Goal: Find specific page/section: Find specific page/section

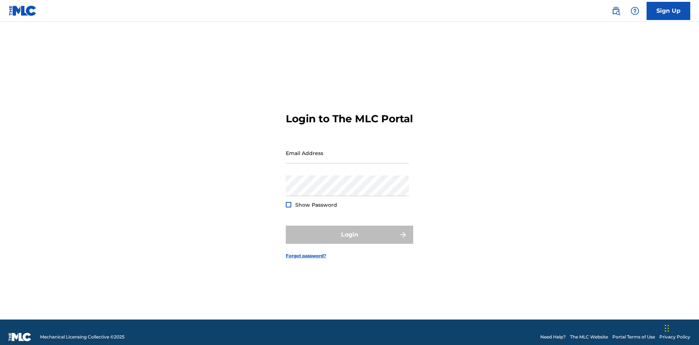
scroll to position [9, 0]
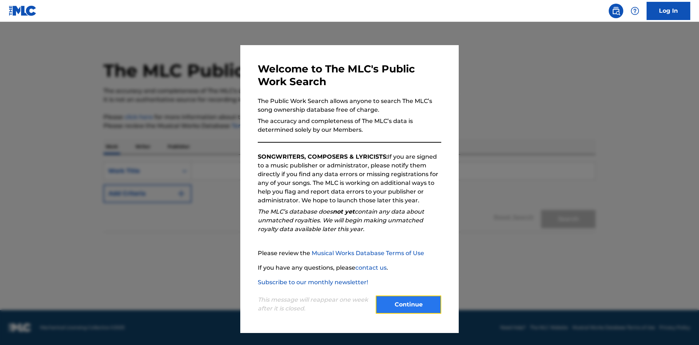
click at [408, 305] on button "Continue" at bounding box center [409, 305] width 66 height 18
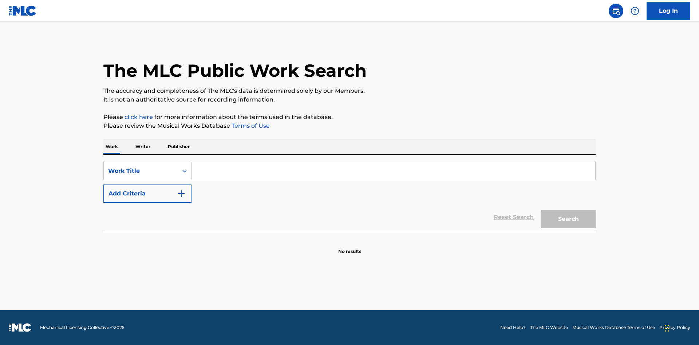
click at [178, 147] on p "Publisher" at bounding box center [179, 146] width 26 height 15
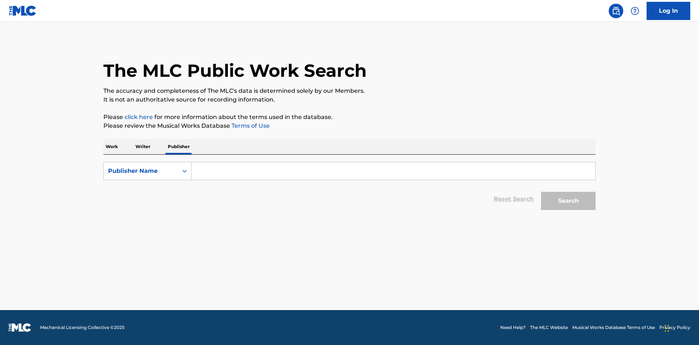
click at [393, 171] on input "Search Form" at bounding box center [393, 170] width 404 height 17
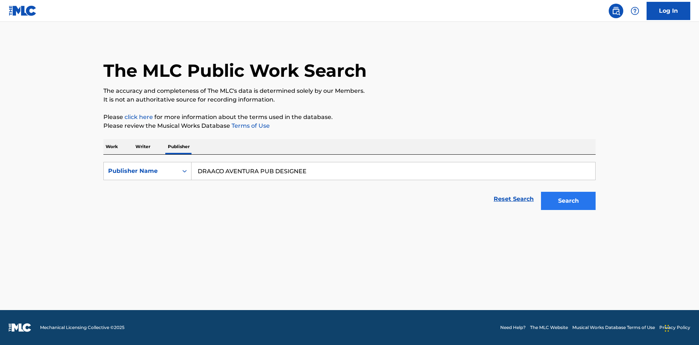
type input "DRAACO AVENTURA PUB DESIGNEE"
click at [568, 201] on button "Search" at bounding box center [568, 201] width 55 height 18
